Goal: Answer question/provide support: Share knowledge or assist other users

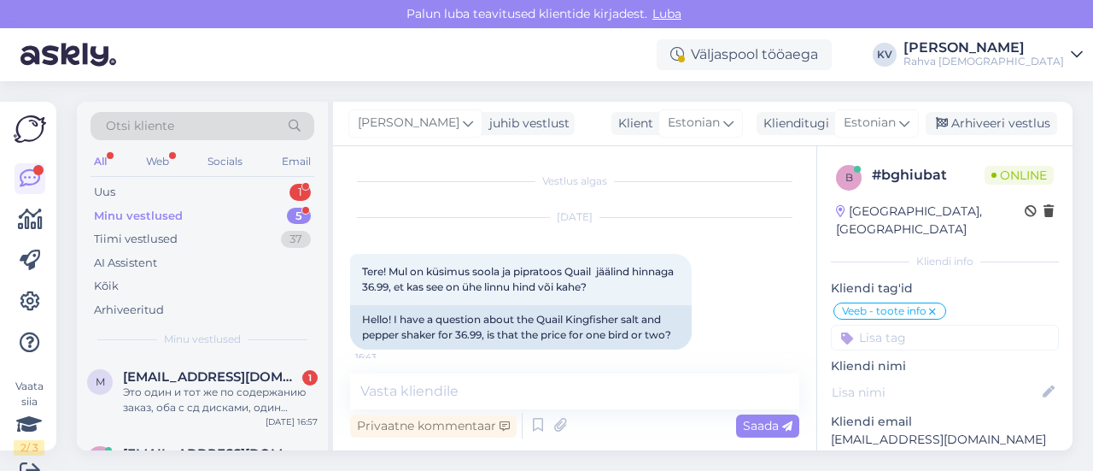
scroll to position [542, 0]
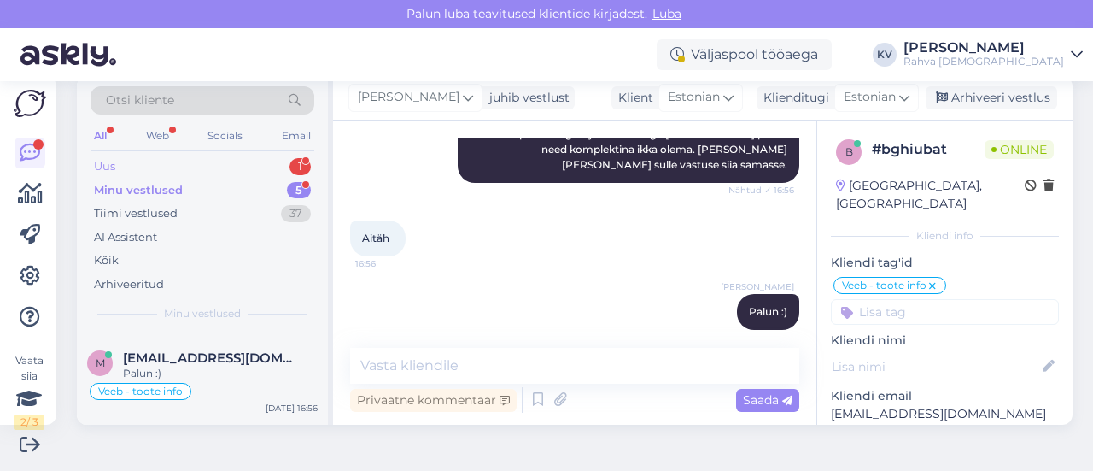
click at [144, 160] on div "Uus 1" at bounding box center [203, 167] width 224 height 24
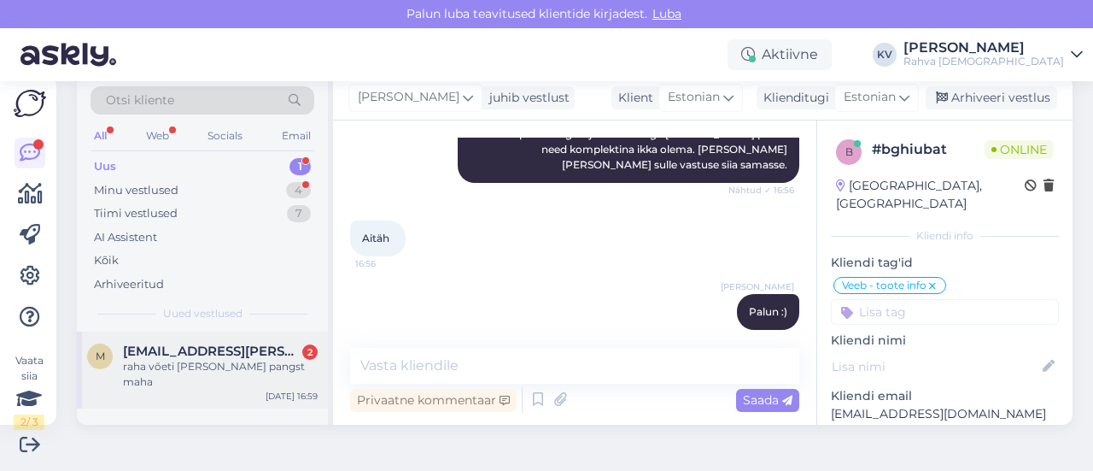
click at [191, 355] on span "[EMAIL_ADDRESS][PERSON_NAME][DOMAIN_NAME]" at bounding box center [212, 350] width 178 height 15
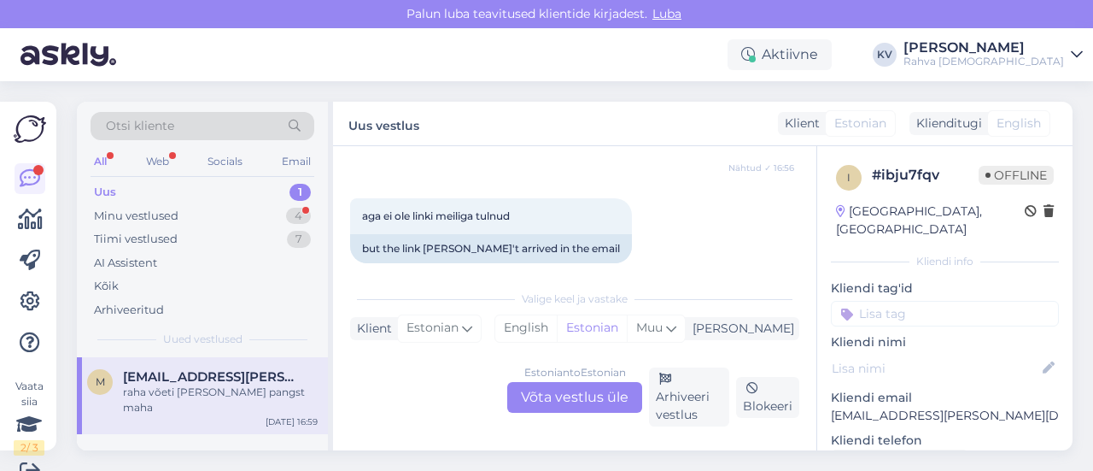
scroll to position [471, 0]
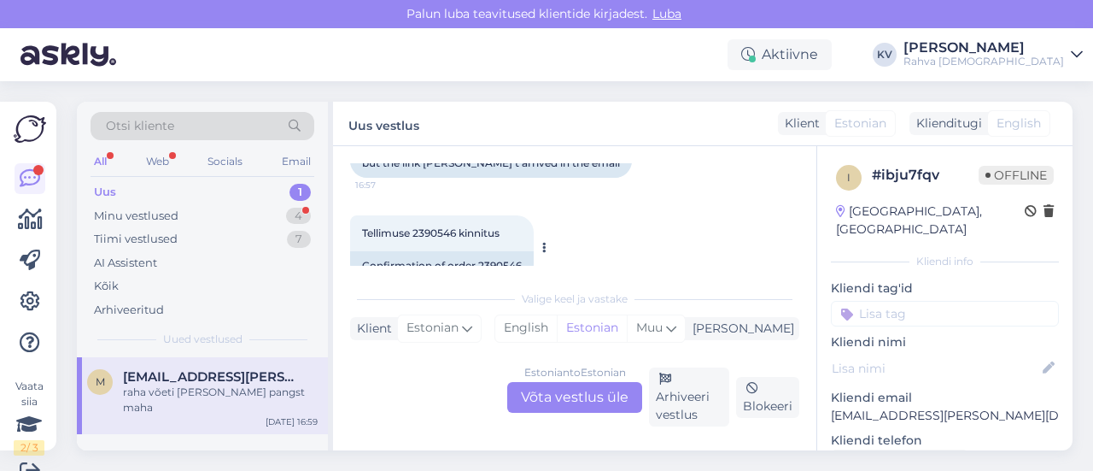
click at [439, 235] on span "Tellimuse 2390546 kinnitus" at bounding box center [430, 232] width 137 height 13
copy span "2390546"
click at [582, 398] on div "Estonian to Estonian Võta vestlus üle" at bounding box center [574, 397] width 135 height 31
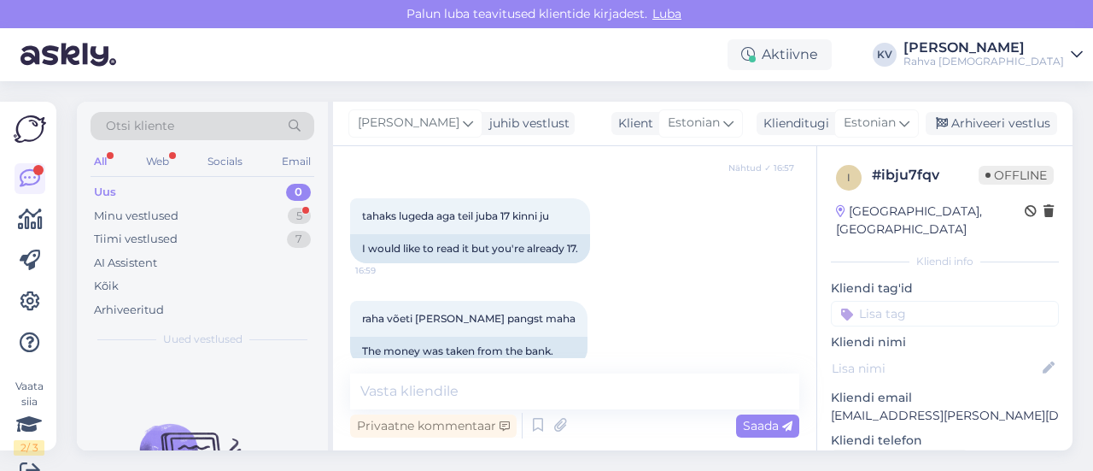
scroll to position [720, 0]
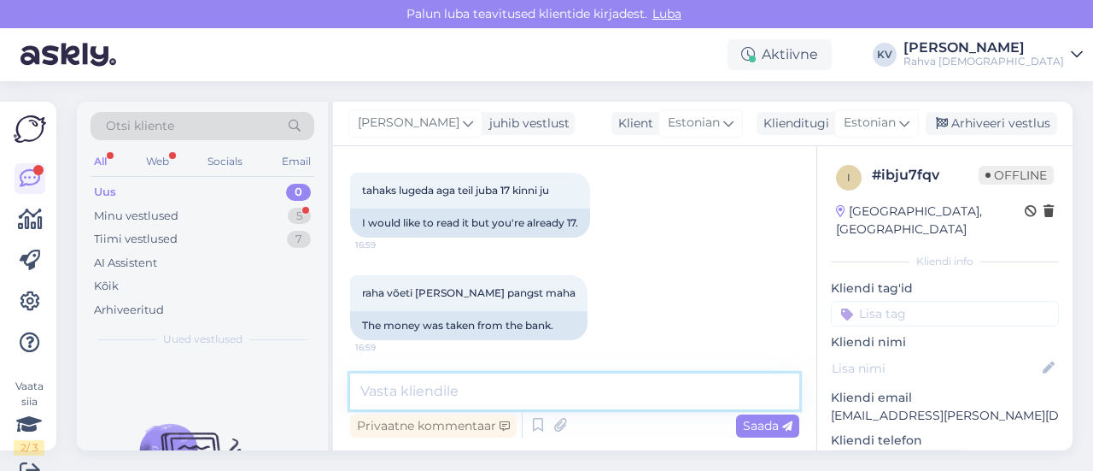
click at [470, 389] on textarea at bounding box center [574, 391] width 449 height 36
paste textarea "[EMAIL_ADDRESS][PERSON_NAME][DOMAIN_NAME]"
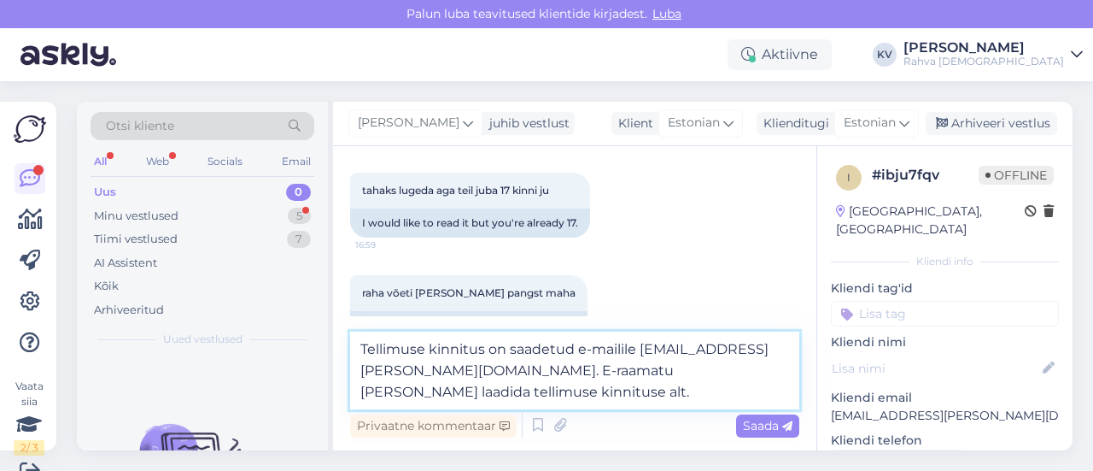
click at [528, 384] on textarea "Tellimuse kinnitus on saadetud e-mailile [EMAIL_ADDRESS][PERSON_NAME][DOMAIN_NA…" at bounding box center [574, 370] width 449 height 78
paste textarea "N"
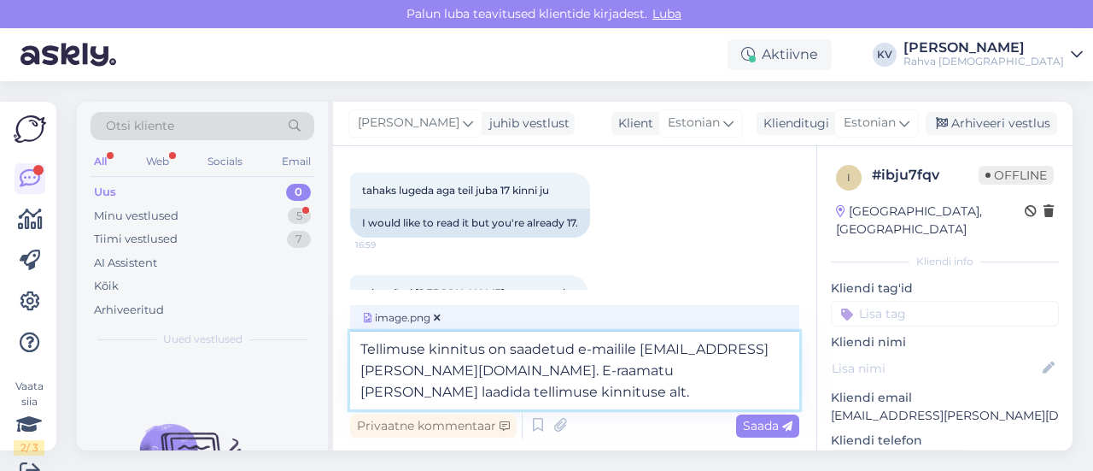
click at [540, 392] on textarea "Tellimuse kinnitus on saadetud e-mailile [EMAIL_ADDRESS][PERSON_NAME][DOMAIN_NA…" at bounding box center [574, 370] width 449 height 78
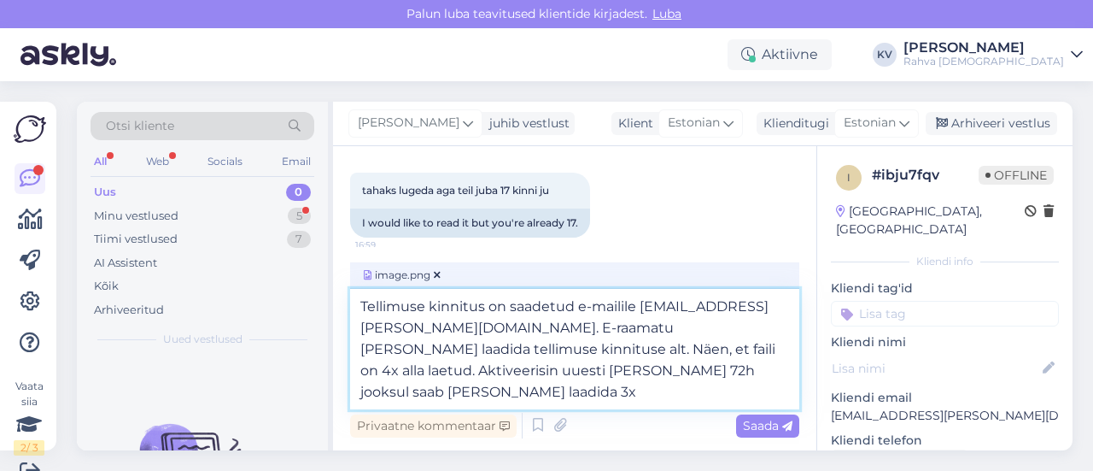
type textarea "Tellimuse kinnitus on saadetud e-mailile [EMAIL_ADDRESS][PERSON_NAME][DOMAIN_NA…"
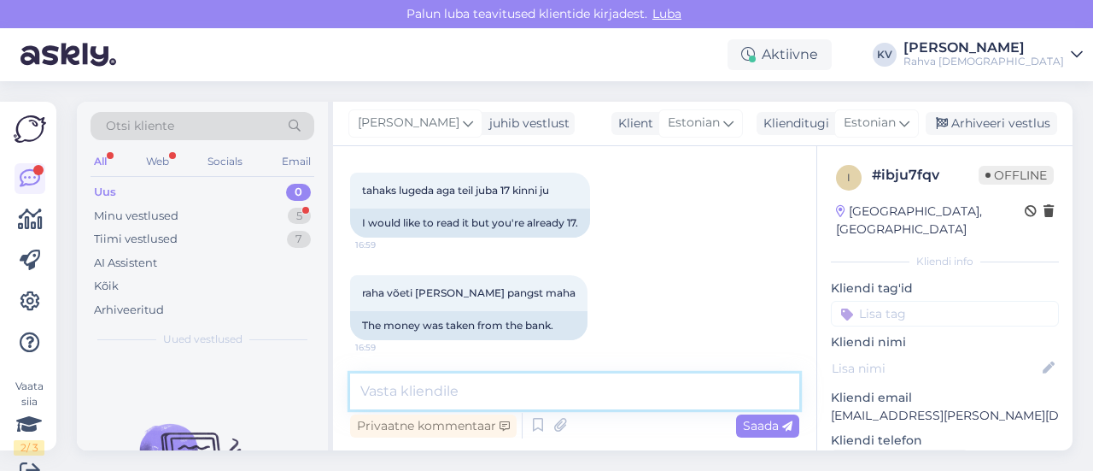
scroll to position [26, 0]
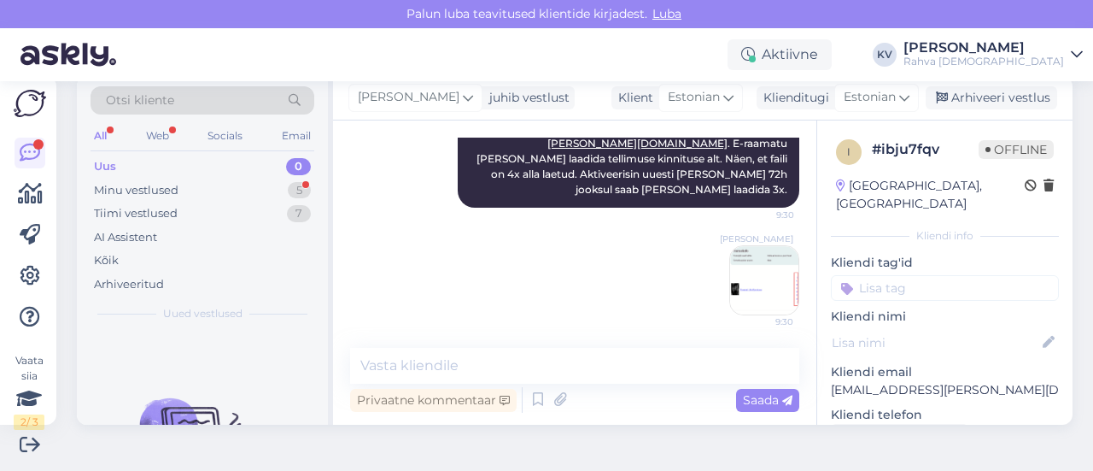
click at [867, 275] on input at bounding box center [945, 288] width 228 height 26
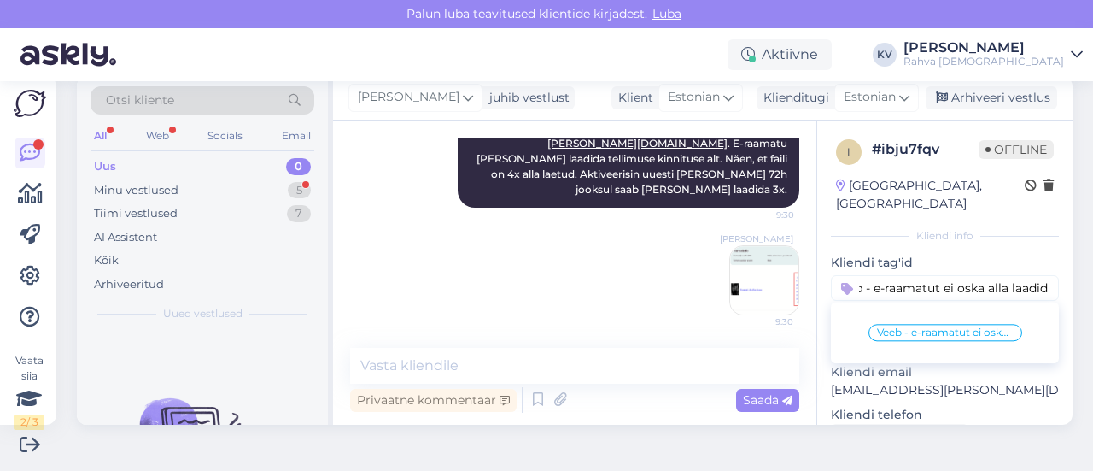
type input "Veeb - e-raamatut ei oska alla laadida"
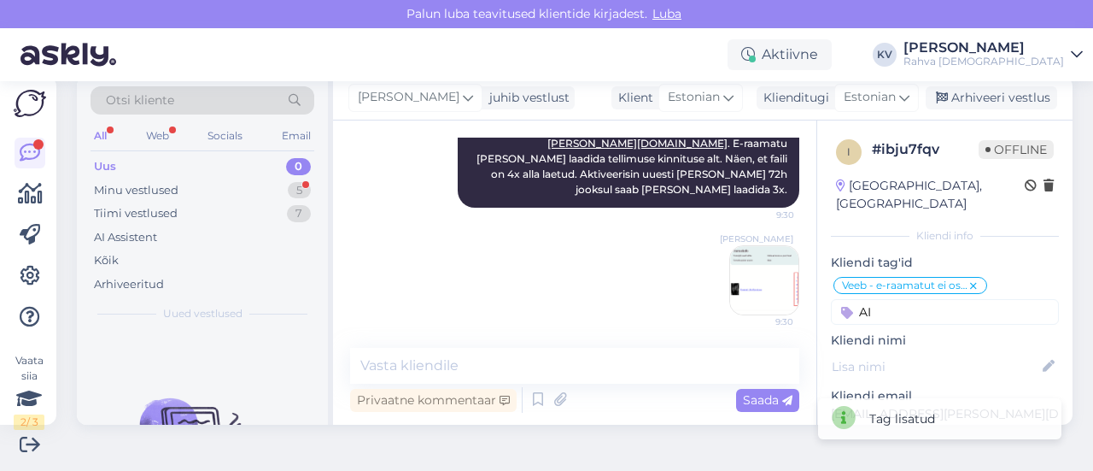
click at [871, 299] on input "AI" at bounding box center [945, 312] width 228 height 26
type input "AI"
click at [910, 351] on span "AI Assistent" at bounding box center [905, 356] width 61 height 10
click at [990, 100] on div "Arhiveeri vestlus" at bounding box center [992, 97] width 132 height 23
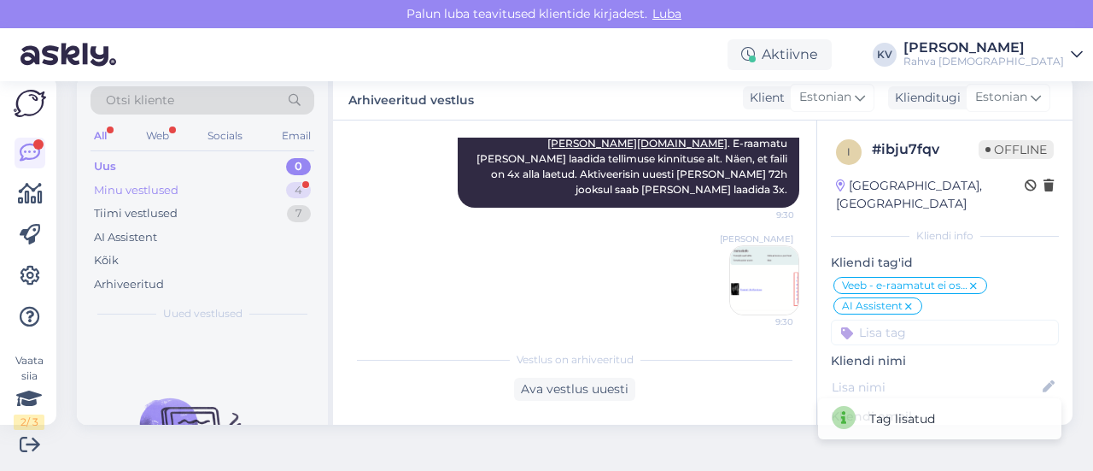
click at [186, 196] on div "Minu vestlused 4" at bounding box center [203, 190] width 224 height 24
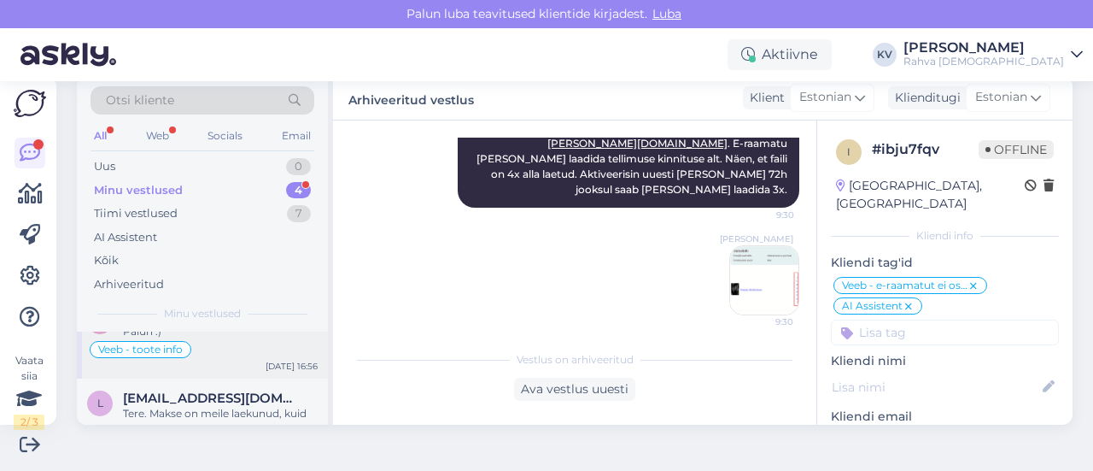
scroll to position [85, 0]
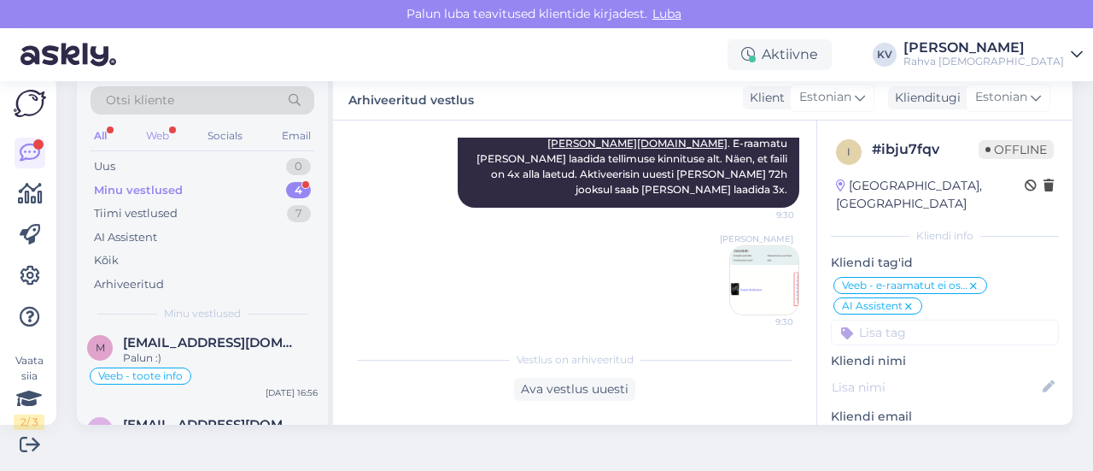
click at [167, 141] on div "Web" at bounding box center [158, 136] width 30 height 22
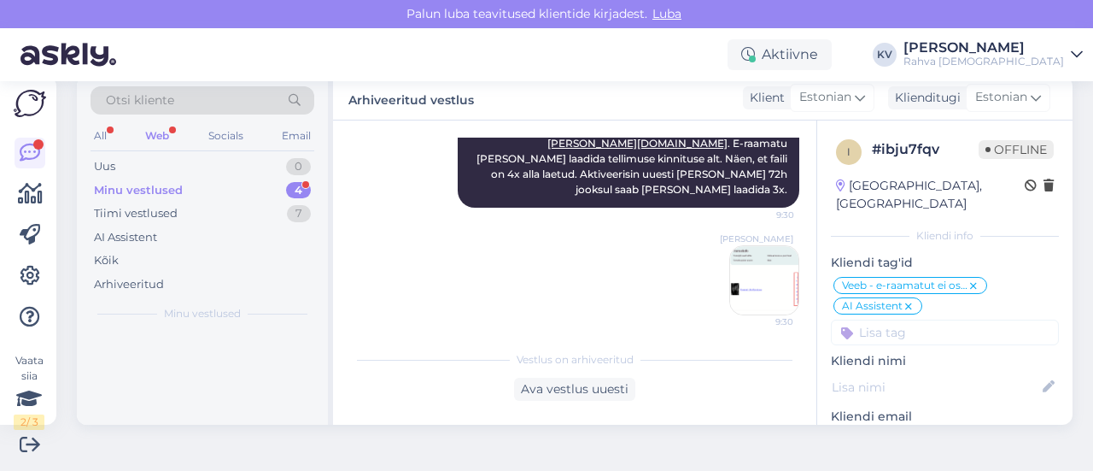
scroll to position [0, 0]
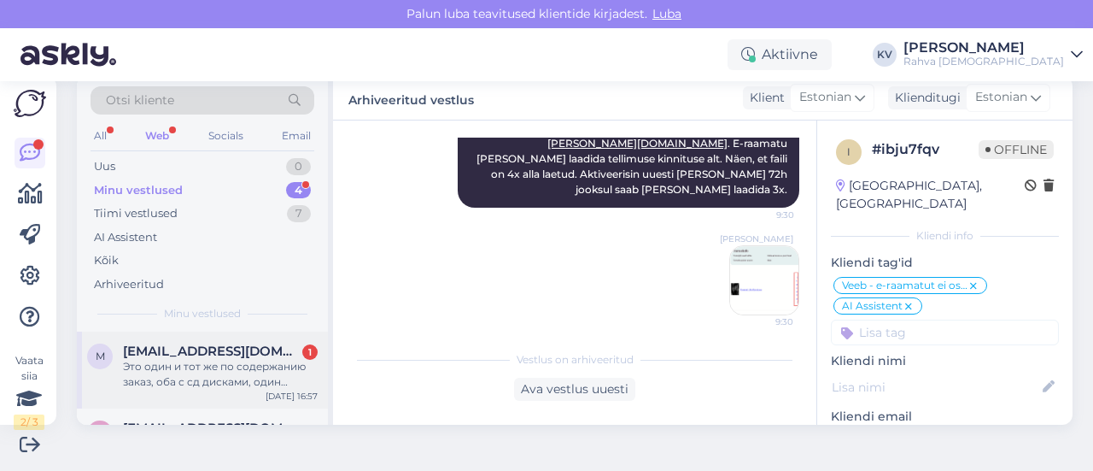
click at [173, 359] on div "Это один и тот же по содержанию заказ, оба с сд дисками, один находится в работ…" at bounding box center [220, 374] width 195 height 31
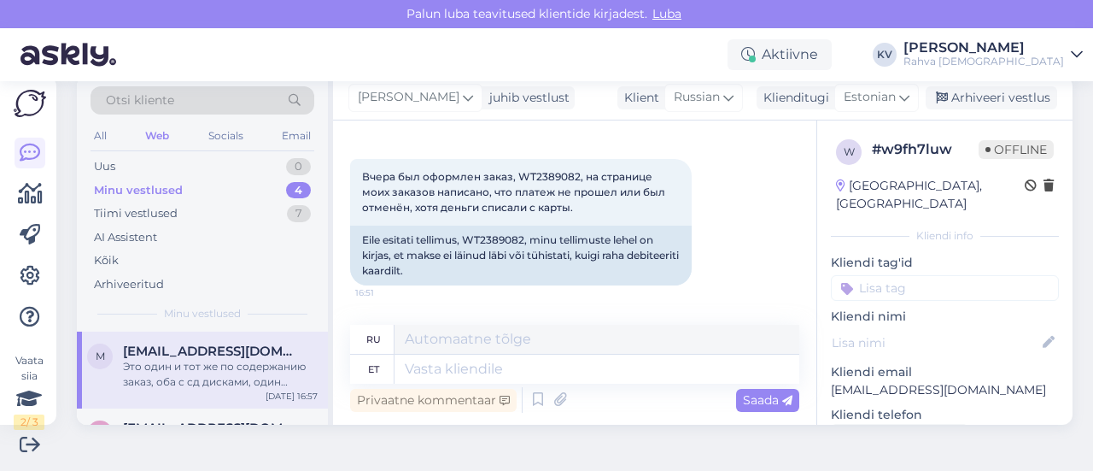
scroll to position [108, 0]
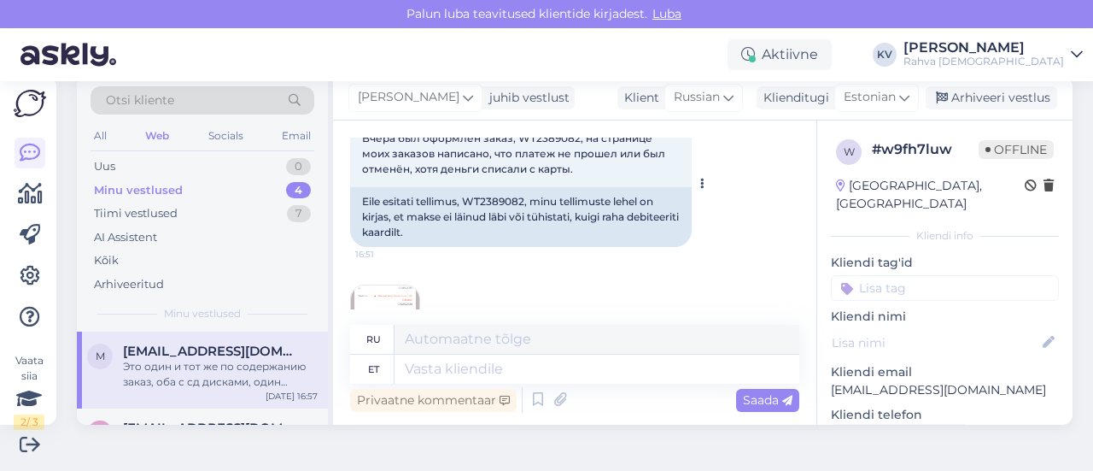
click at [487, 201] on div "Eile esitati tellimus, WT2389082, minu tellimuste lehel on kirjas, et makse ei …" at bounding box center [521, 217] width 342 height 60
copy div "WT2389082"
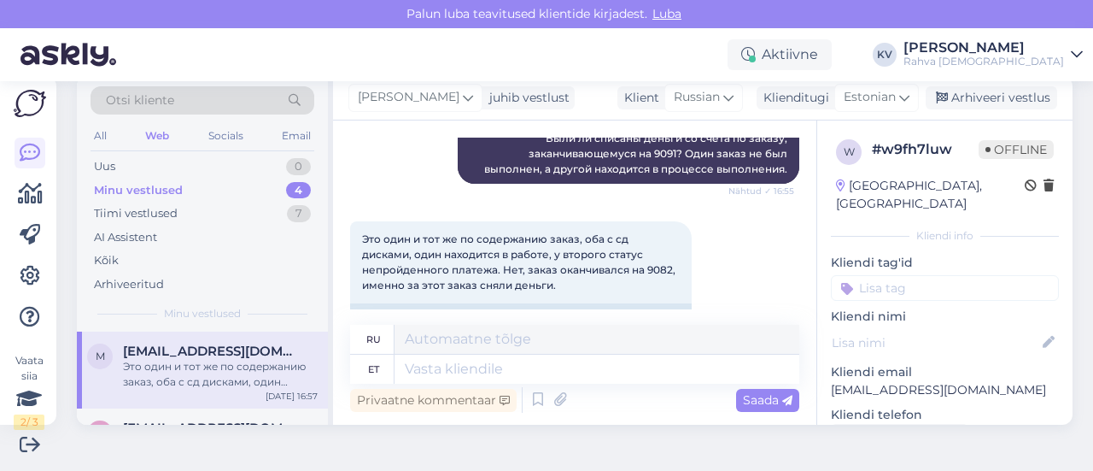
scroll to position [620, 0]
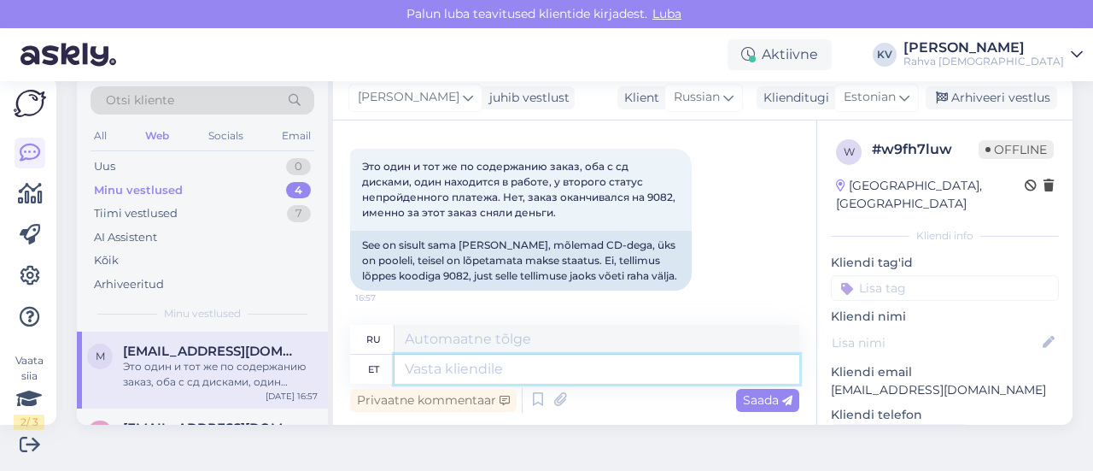
click at [493, 368] on textarea at bounding box center [597, 368] width 405 height 29
paste textarea "WT2389082"
type textarea "WT2389082 e"
type textarea "WT2389082"
type textarea "WT2389082 eest on"
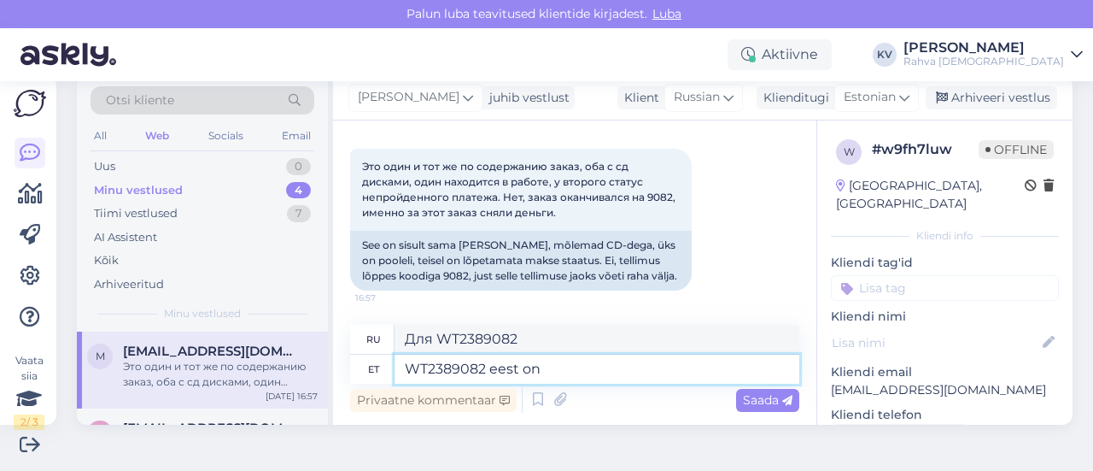
type textarea "WT2389082 предназначен для"
type textarea "WT2389082 eest on [PERSON_NAME]"
type textarea "Есть оплата за WT2389082"
type textarea "WT2389082 eest on [PERSON_NAME]"
type textarea "Оплата за WT2389082 нам"
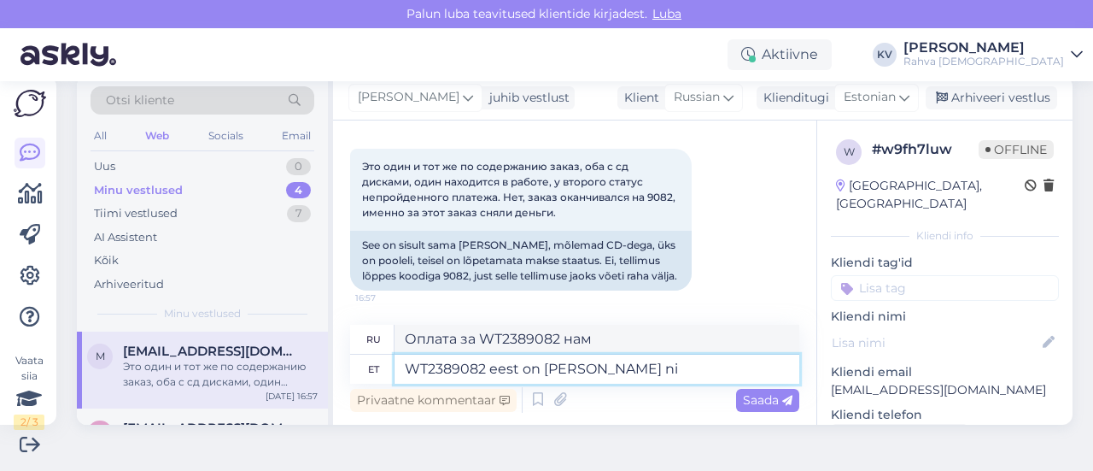
type textarea "WT2389082 eest on [PERSON_NAME] nin"
type textarea "Мы получили оплату за WT2389082."
type textarea "WT2389082 eest on [PERSON_NAME] ning"
type textarea "Мы получили оплату за WT2389082 и"
type textarea "WT2389082 eest on [PERSON_NAME] ning see o"
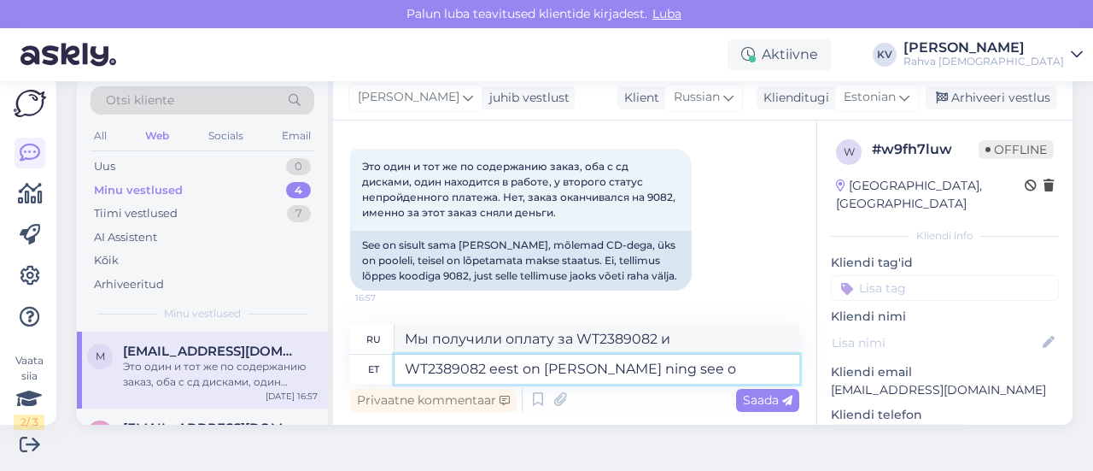
type textarea "Мы получили оплату за WT2389082 и это"
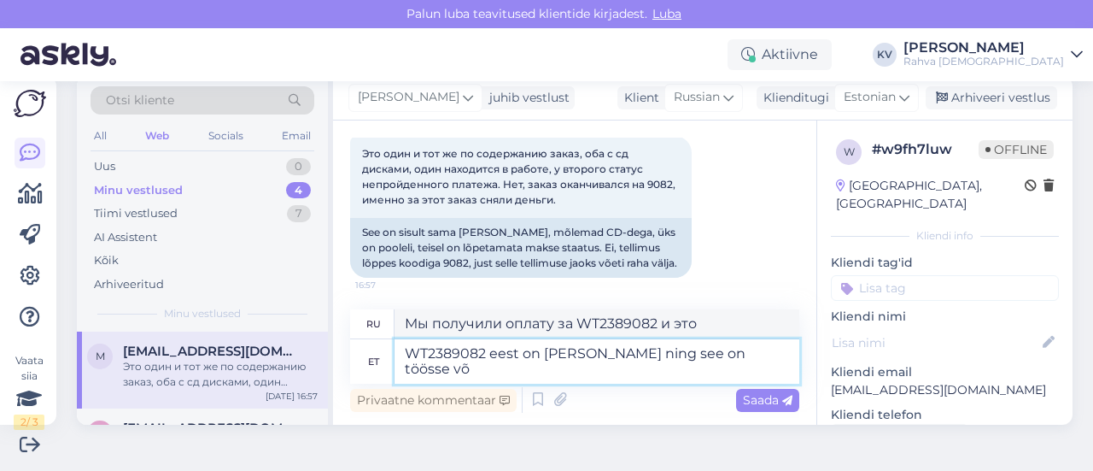
type textarea "WT2389082 eest on [PERSON_NAME] ning see on töösse võe"
type textarea "Мы получили платеж за WT2389082, он обрабатывается."
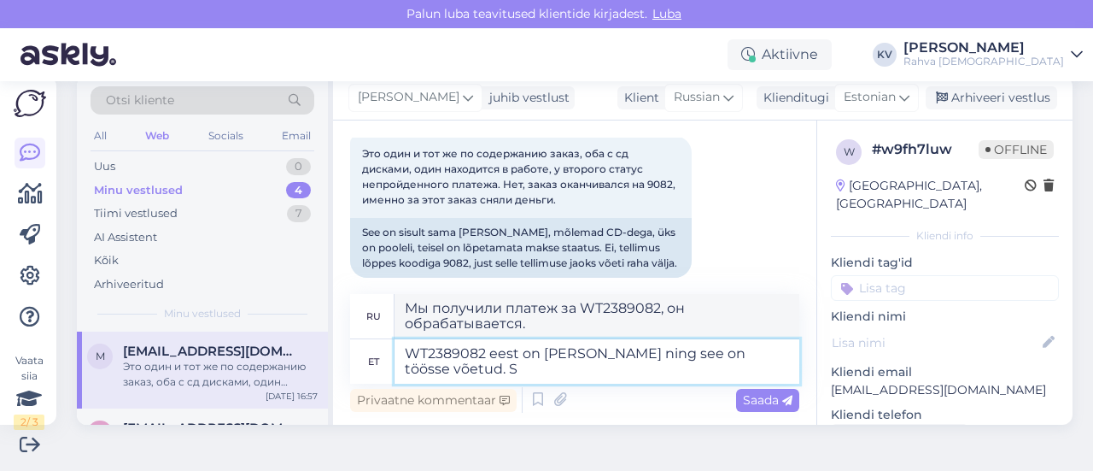
type textarea "WT2389082 eest on [PERSON_NAME] ning see on töösse võetud. Se"
type textarea "Мы получили оплату за WT2389082 и он введен в эксплуатацию."
type textarea "WT2389082 eest on [PERSON_NAME] ning see on töösse võetud. See, mis"
type textarea "Мы получили оплату за объект WT2389082, и он был введен в эксплуатацию."
type textarea "WT2389082 eest on [PERSON_NAME] ning see on töösse võetud. See, mis on e"
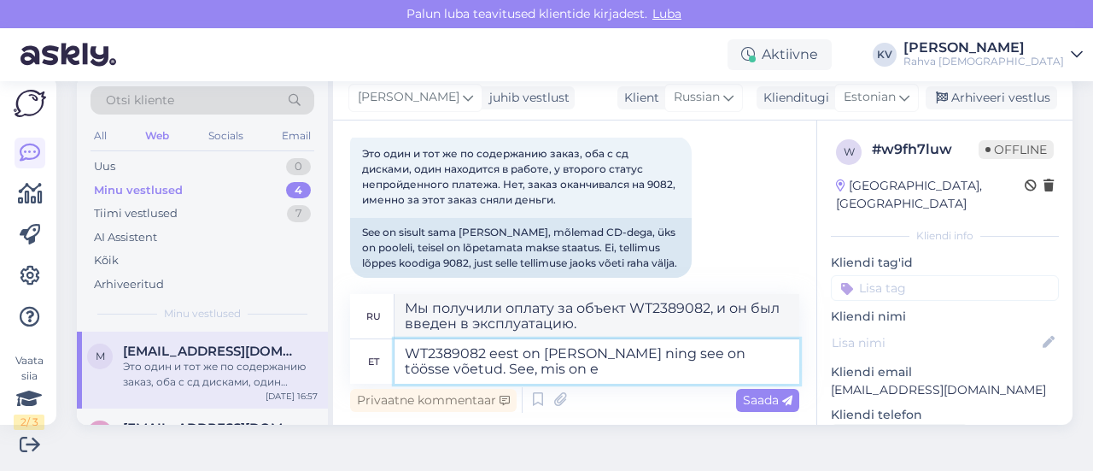
type textarea "Мы получили оплату за объект WT2389082, и он был введен в эксплуатацию. Что"
type textarea "WT2389082 eest on [PERSON_NAME] ning see on töösse võetud. See, mis on ebaõ"
type textarea "Мы получили оплату за объект WT2389082, и он был введен в эксплуатацию. Что так…"
type textarea "WT2389082 eest on [PERSON_NAME] ning see on töösse võetud. See, mis on ebaõnnes…"
type textarea "Мы получили оплату за WT2389082, и он был запущен в эксплуатацию. Что не удалос…"
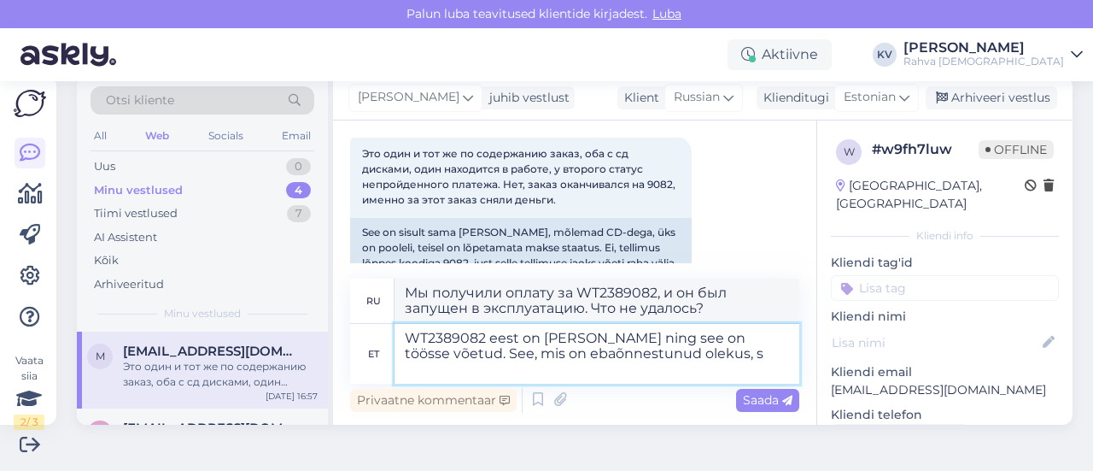
type textarea "WT2389082 eest on [PERSON_NAME] ning see on töösse võetud. See, mis on ebaõnnes…"
type textarea "Мы получили оплату за WT2389082, и он был введен в эксплуатацию. Что находится …"
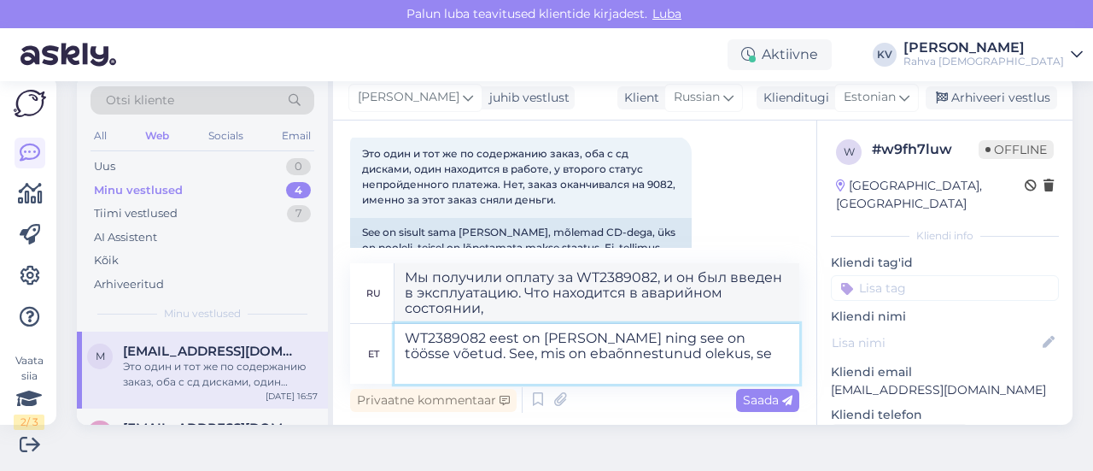
type textarea "WT2389082 eest on [PERSON_NAME] ning see on töösse võetud. See, mis on ebaõnnes…"
type textarea "Мы получили оплату за WT2389082, и он был введен в эксплуатацию. В состоянии от…"
type textarea "WT2389082 eest on [PERSON_NAME] ning see on töösse võetud. See, mis on ebaõnnes…"
type textarea "Мы получили оплату за WT2389082, и он был введен в эксплуатацию. То, что находи…"
type textarea "WT2389082 eest on [PERSON_NAME] ning see on töösse võetud. See, mis on ebaõnnes…"
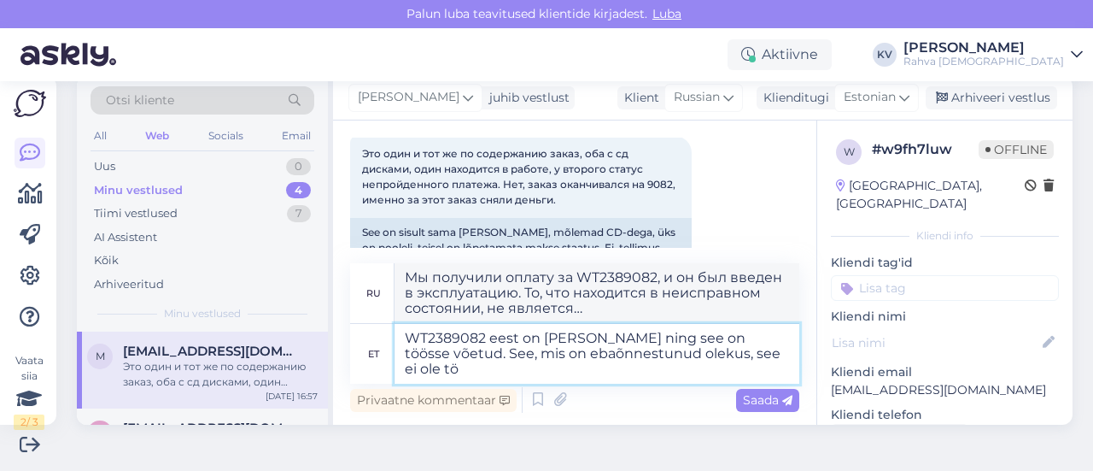
type textarea "Мы получили оплату за WT2389082, и он был введен в эксплуатацию. То, что находи…"
type textarea "WT2389082 eest on [PERSON_NAME] ning see on töösse võetud. See, mis on ebaõnnes…"
type textarea "Мы получили оплату за WT2389082, и он был введен в эксплуатацию. То, что находи…"
type textarea "WT2389082 eest on [PERSON_NAME] ning see on töösse võetud. See, mis on ebaõnnes…"
type textarea "Мы получили оплату за WT2389082, и он был введен в эксплуатацию. То, что находи…"
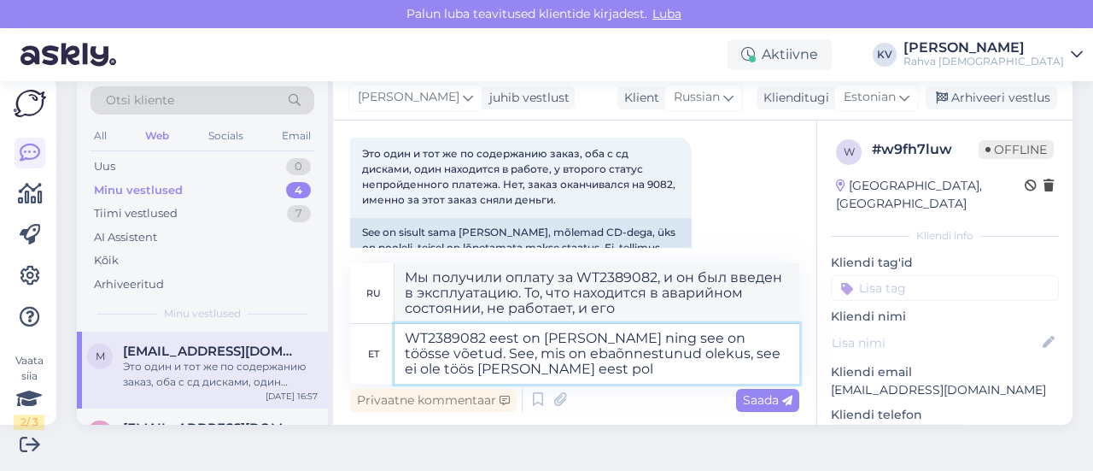
type textarea "WT2389082 eest on [PERSON_NAME] ning see on töösse võetud. See, mis on ebaõnnes…"
type textarea "Мы получили оплату за WT2389082, и он был введен в эксплуатацию. То, что находи…"
type textarea "WT2389082 eest on [PERSON_NAME] ning see on töösse võetud. See, mis on ebaõnnes…"
type textarea "Мы получили оплату за WT2389082, и он был введен в эксплуатацию. То, что находи…"
type textarea "WT2389082 eest on [PERSON_NAME] ning see on töösse võetud. See, mis on ebaõnnes…"
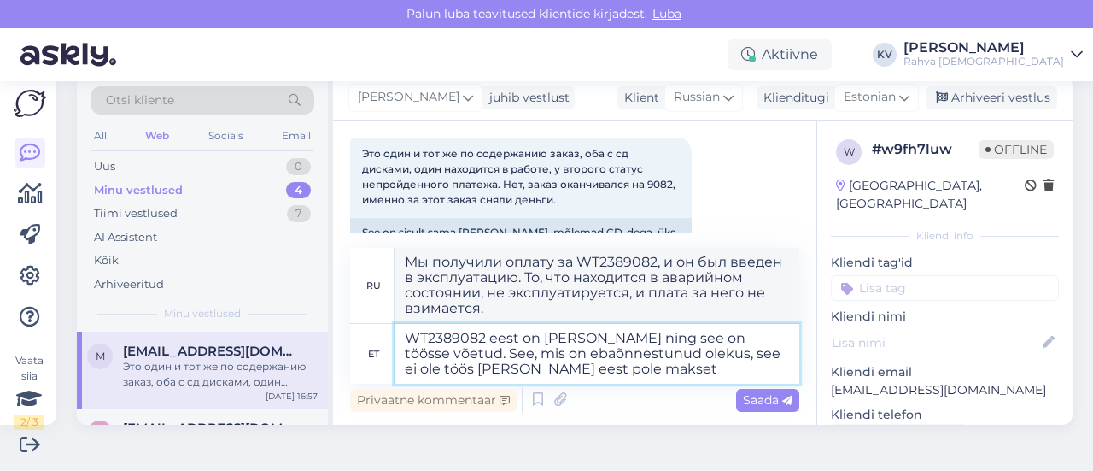
type textarea "Мы получили оплату за WT2389082, и он был введен в эксплуатацию. То, что находи…"
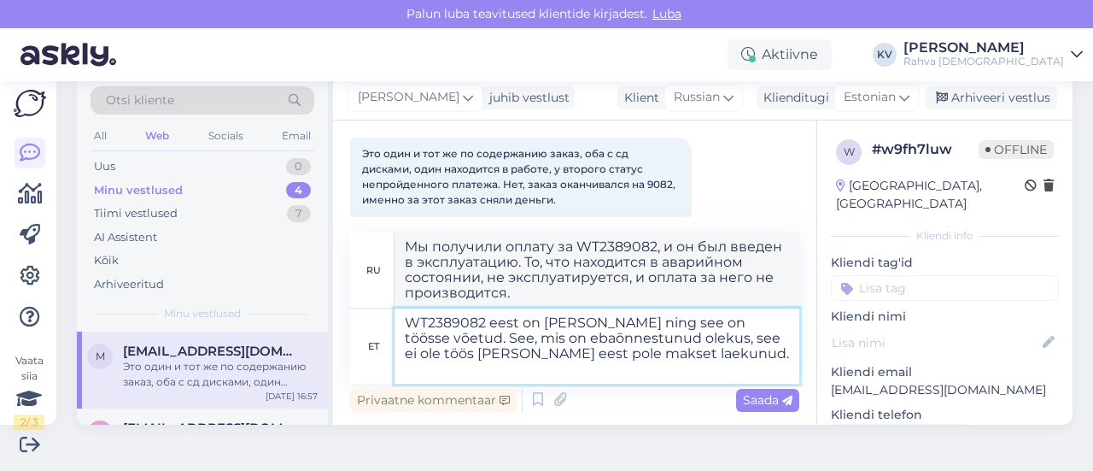
type textarea "WT2389082 eest on [PERSON_NAME] ning see on töösse võetud. See, mis on ebaõnnes…"
type textarea "Мы получили оплату за WT2389082, и он был введен в эксплуатацию. То, что находи…"
type textarea "WT2389082 eest on [PERSON_NAME] ning see on töösse võetud. See, mis on ebaõnnes…"
type textarea "Мы получили оплату за объект WT2389082, и он был введен в эксплуатацию. То, что…"
type textarea "WT2389082 eest on [PERSON_NAME] ning see on töösse võetud. See, mis on ebaõnnes…"
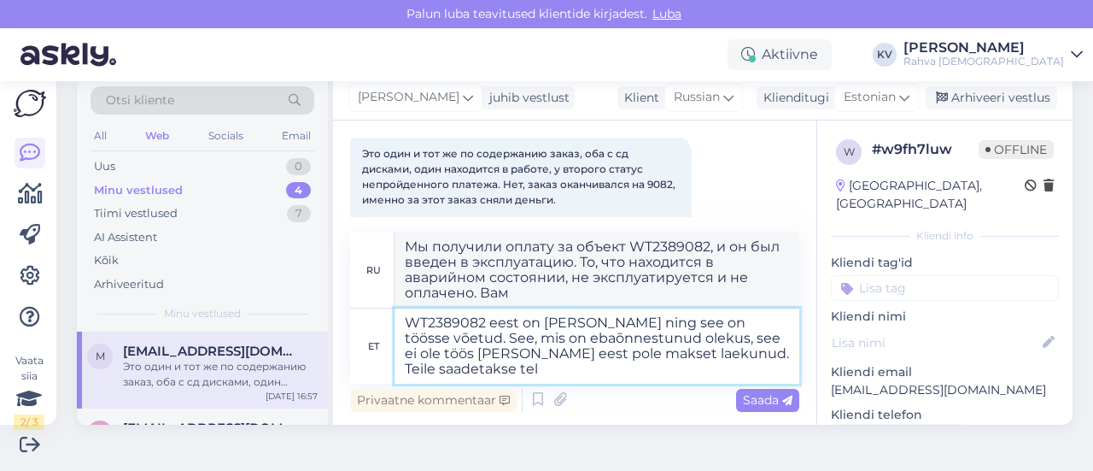
type textarea "Мы получили оплату за WT2389082, и он был введен в эксплуатацию. Тот, который н…"
type textarea "WT2389082 eest on [PERSON_NAME] ning see on töösse võetud. See, mis on ebaõnnes…"
type textarea "Мы получили оплату за WT2389082, и он запущен в производство. Тот, что находитс…"
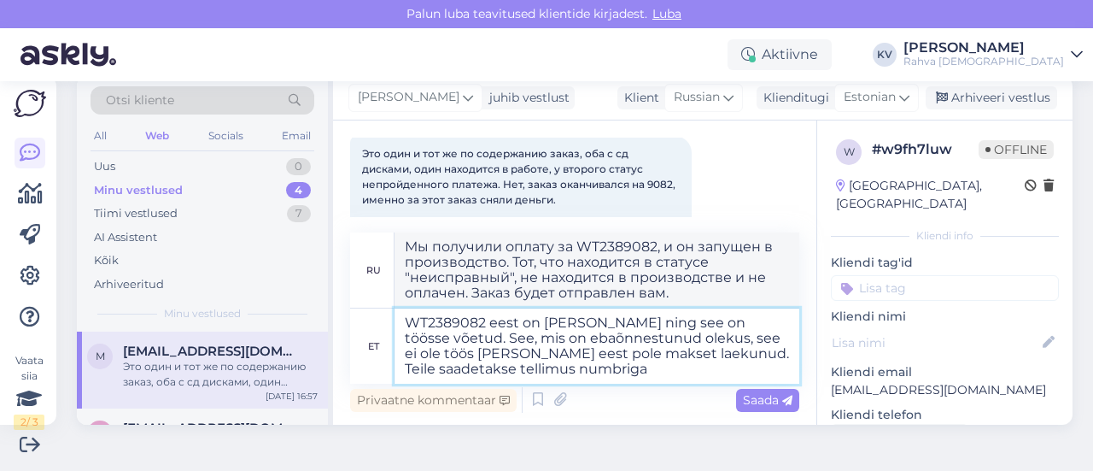
type textarea "WT2389082 eest on [PERSON_NAME] ning see on töösse võetud. See, mis on ebaõnnes…"
type textarea "Мы получили оплату за WT2389082, и он введен в эксплуатацию. Тот, который наход…"
paste textarea "WT2389082"
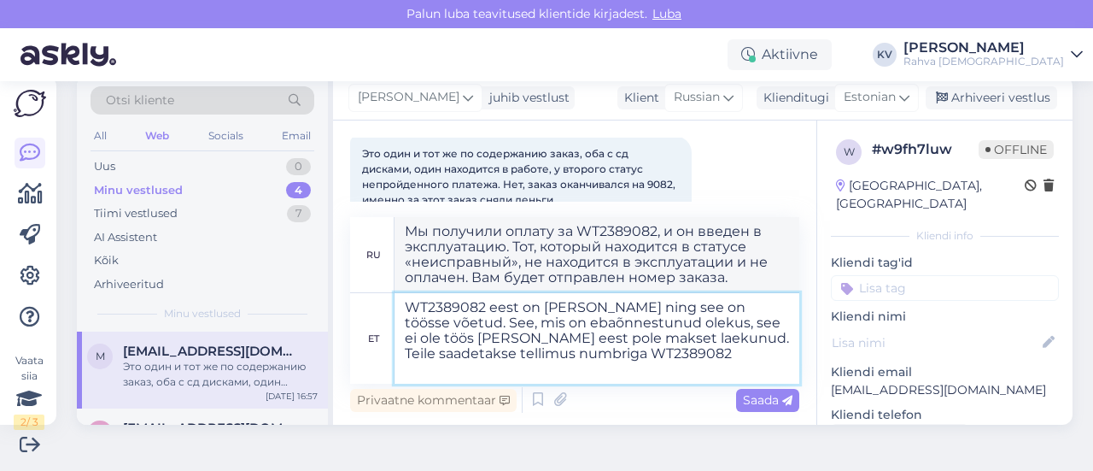
type textarea "WT2389082 eest on [PERSON_NAME] ning see on töösse võetud. See, mis on ebaõnnes…"
type textarea "Мы получили оплату за WT2389082, и он был введен в эксплуатацию. Тот, который н…"
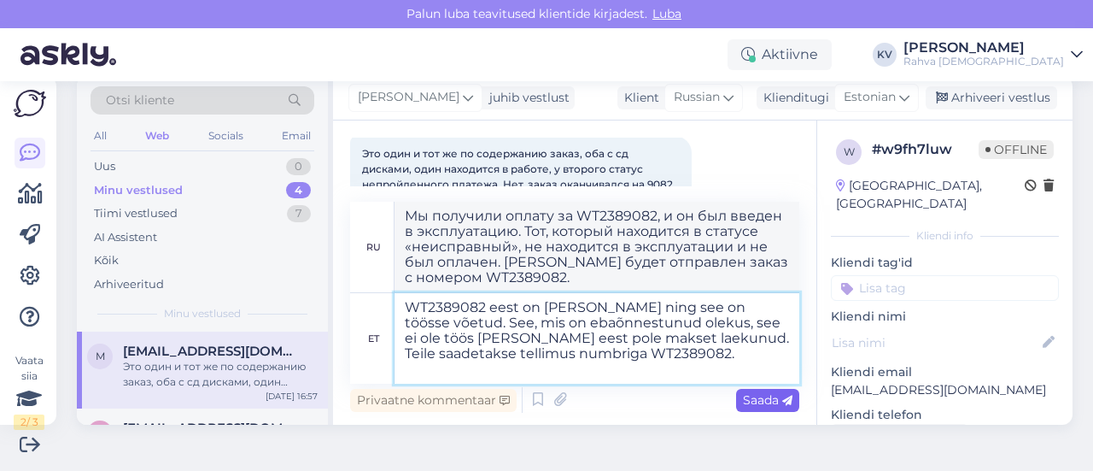
type textarea "WT2389082 eest on [PERSON_NAME] ning see on töösse võetud. See, mis on ebaõnnes…"
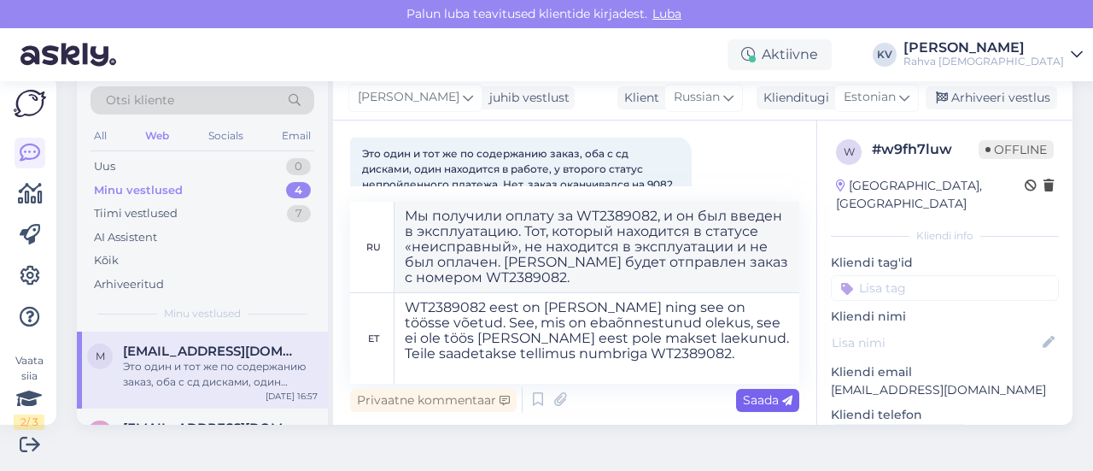
click at [753, 399] on span "Saada" at bounding box center [768, 399] width 50 height 15
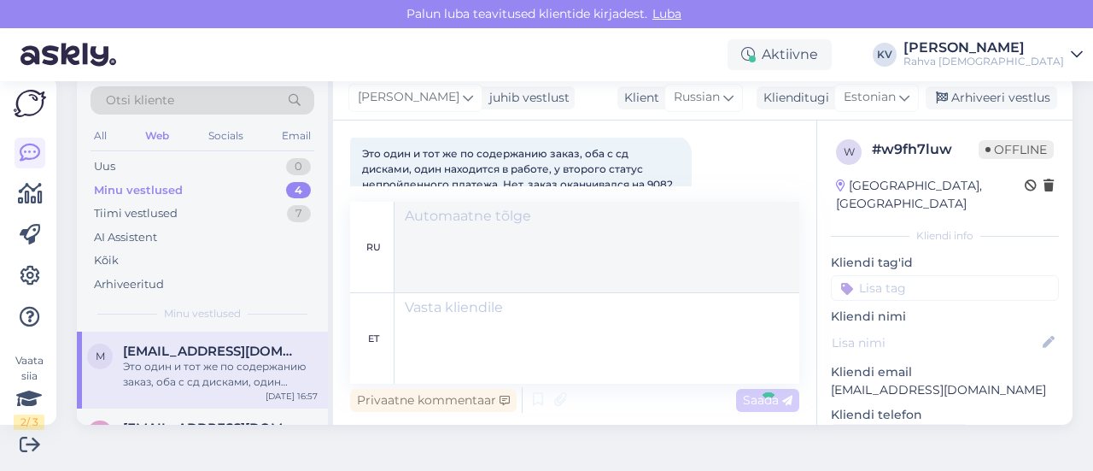
scroll to position [866, 0]
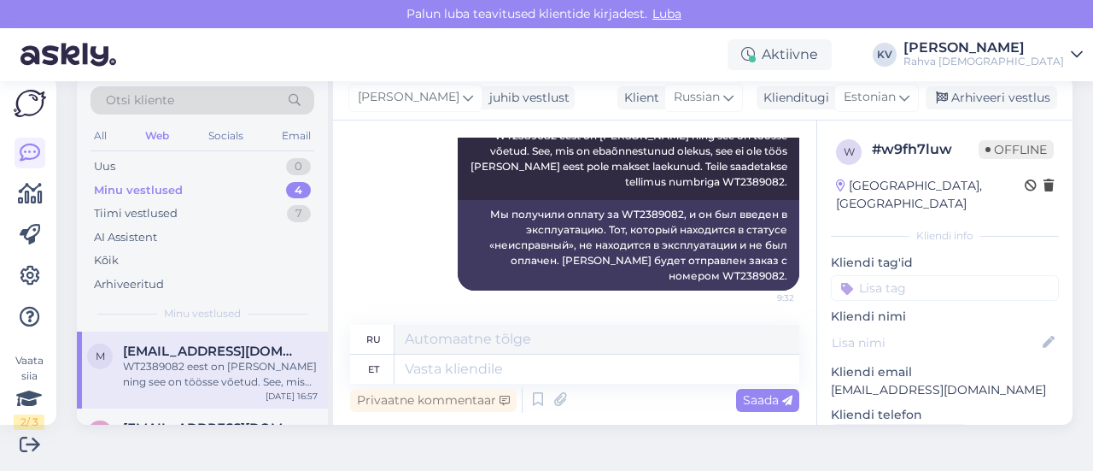
click at [868, 275] on input at bounding box center [945, 288] width 228 height 26
type input "Veeb - probleem"
click at [916, 327] on span "Veeb - probleem maksega" at bounding box center [945, 332] width 134 height 10
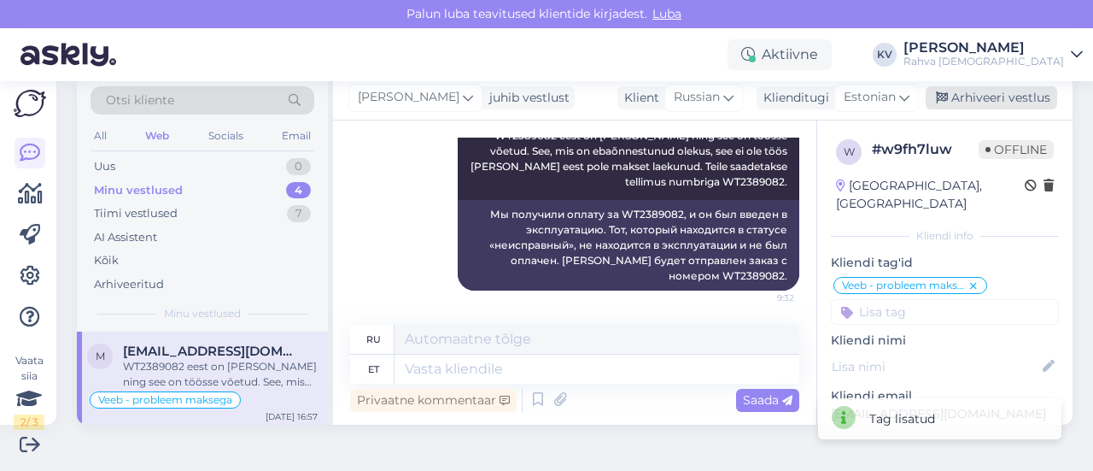
click at [964, 95] on div "Arhiveeri vestlus" at bounding box center [992, 97] width 132 height 23
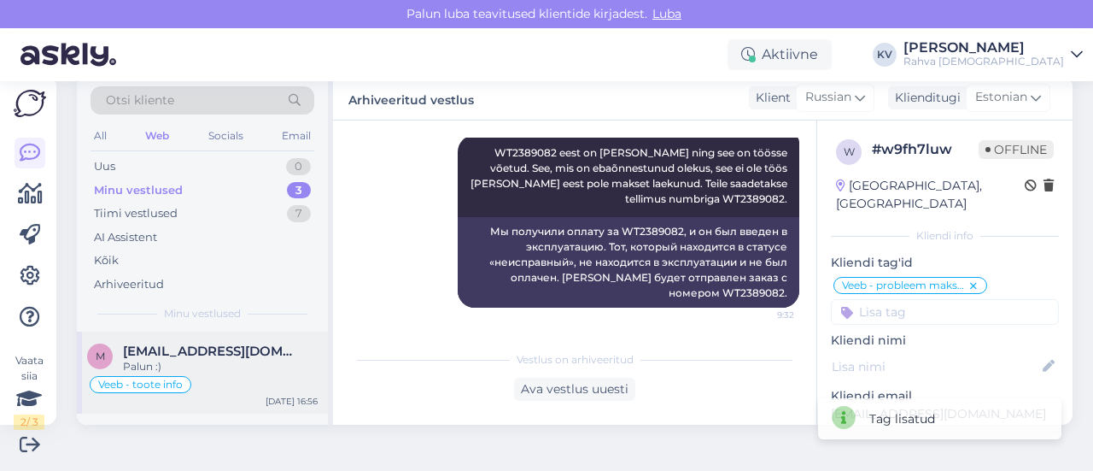
click at [190, 353] on span "[EMAIL_ADDRESS][DOMAIN_NAME]" at bounding box center [212, 350] width 178 height 15
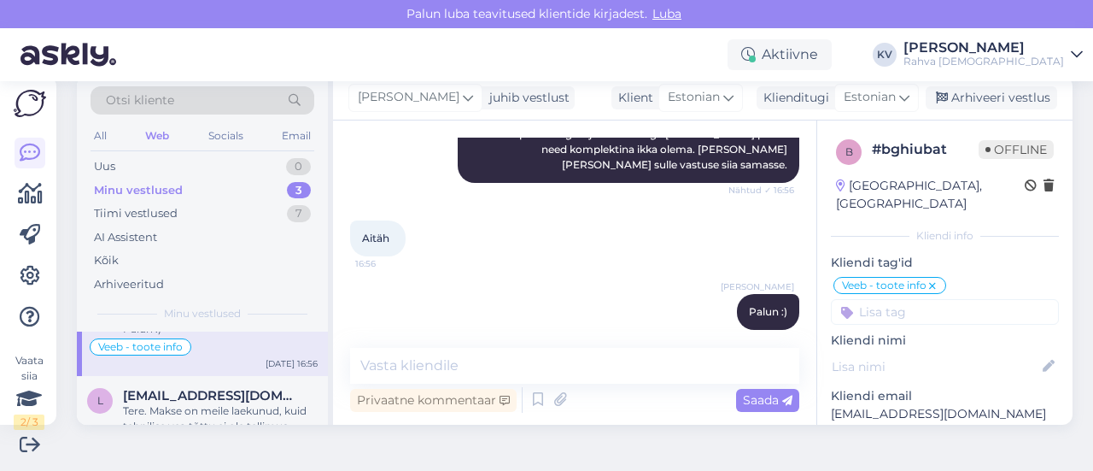
scroll to position [0, 0]
